Goal: Obtain resource: Download file/media

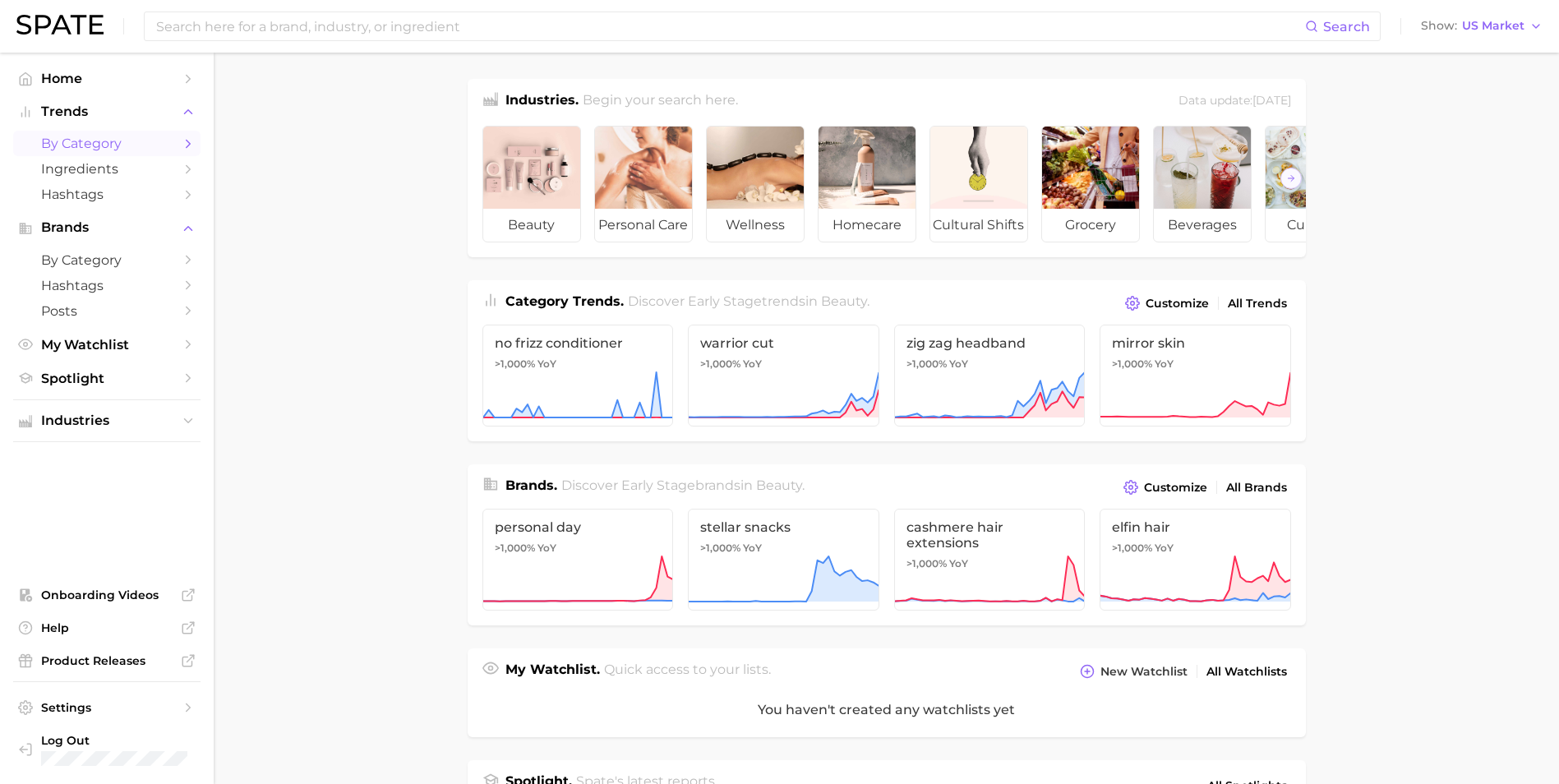
click at [115, 140] on span "by Category" at bounding box center [107, 143] width 131 height 16
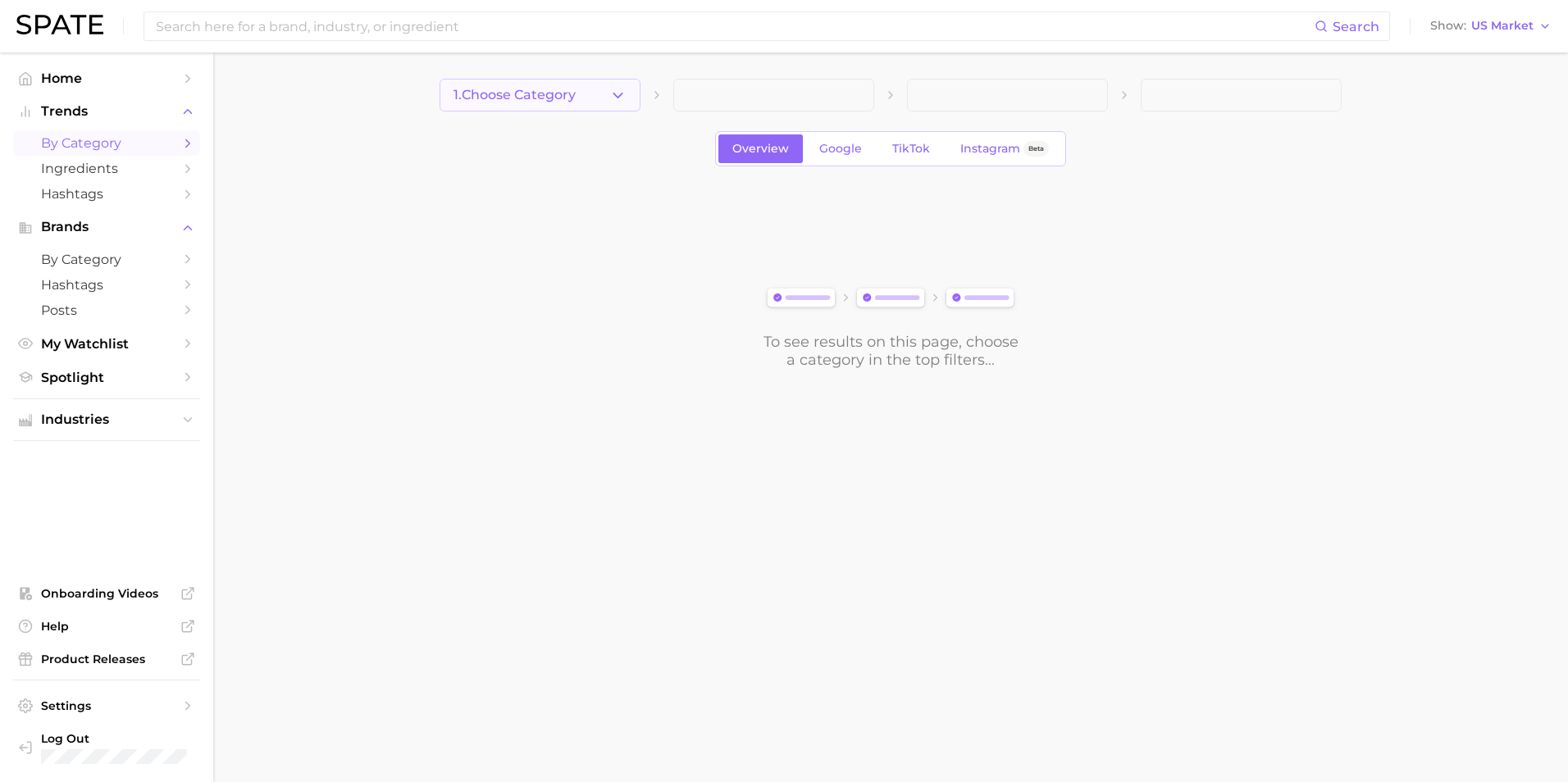
click at [599, 94] on button "1. Choose Category" at bounding box center [539, 95] width 201 height 33
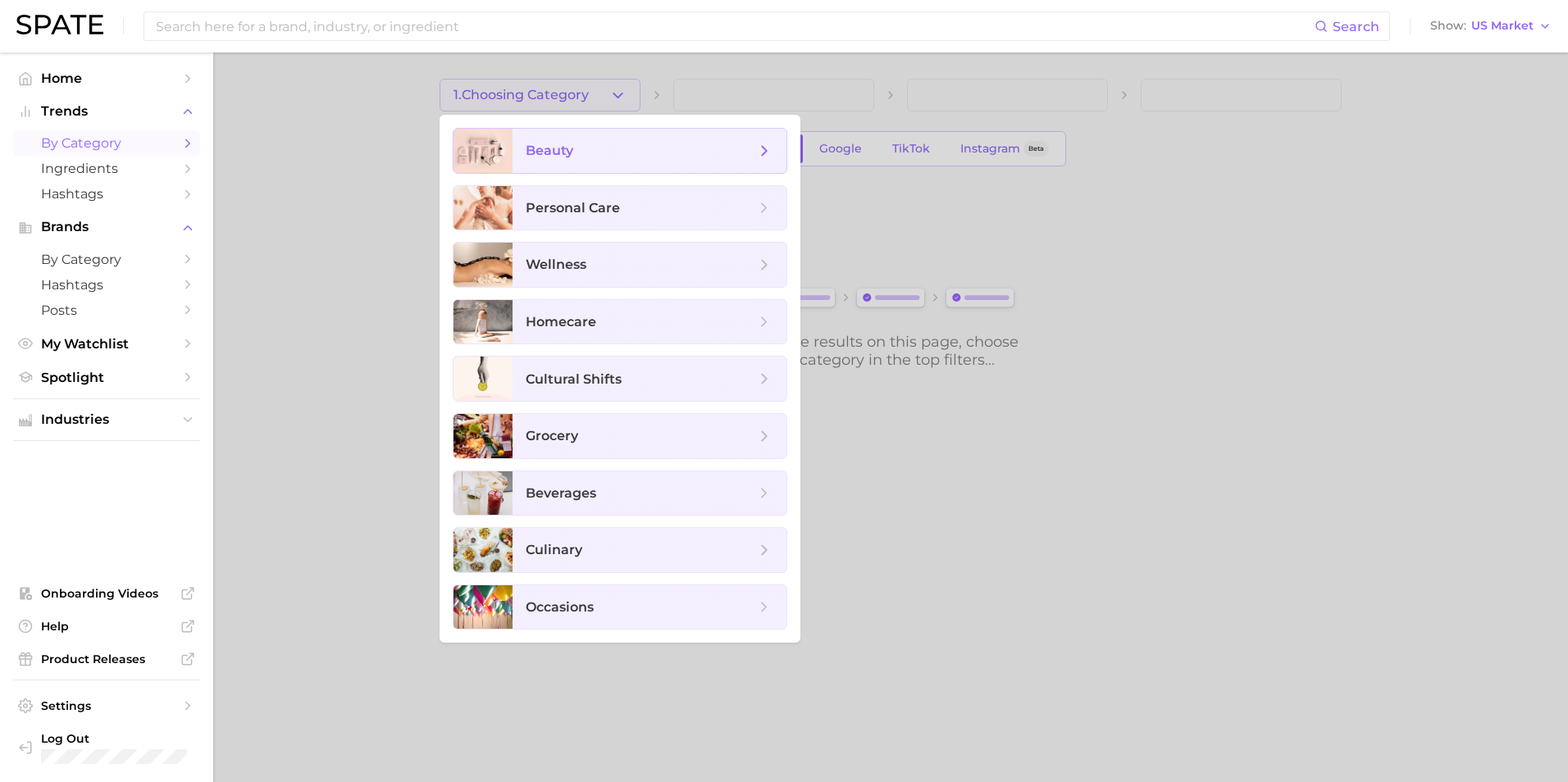
click at [603, 153] on span "beauty" at bounding box center [640, 151] width 230 height 18
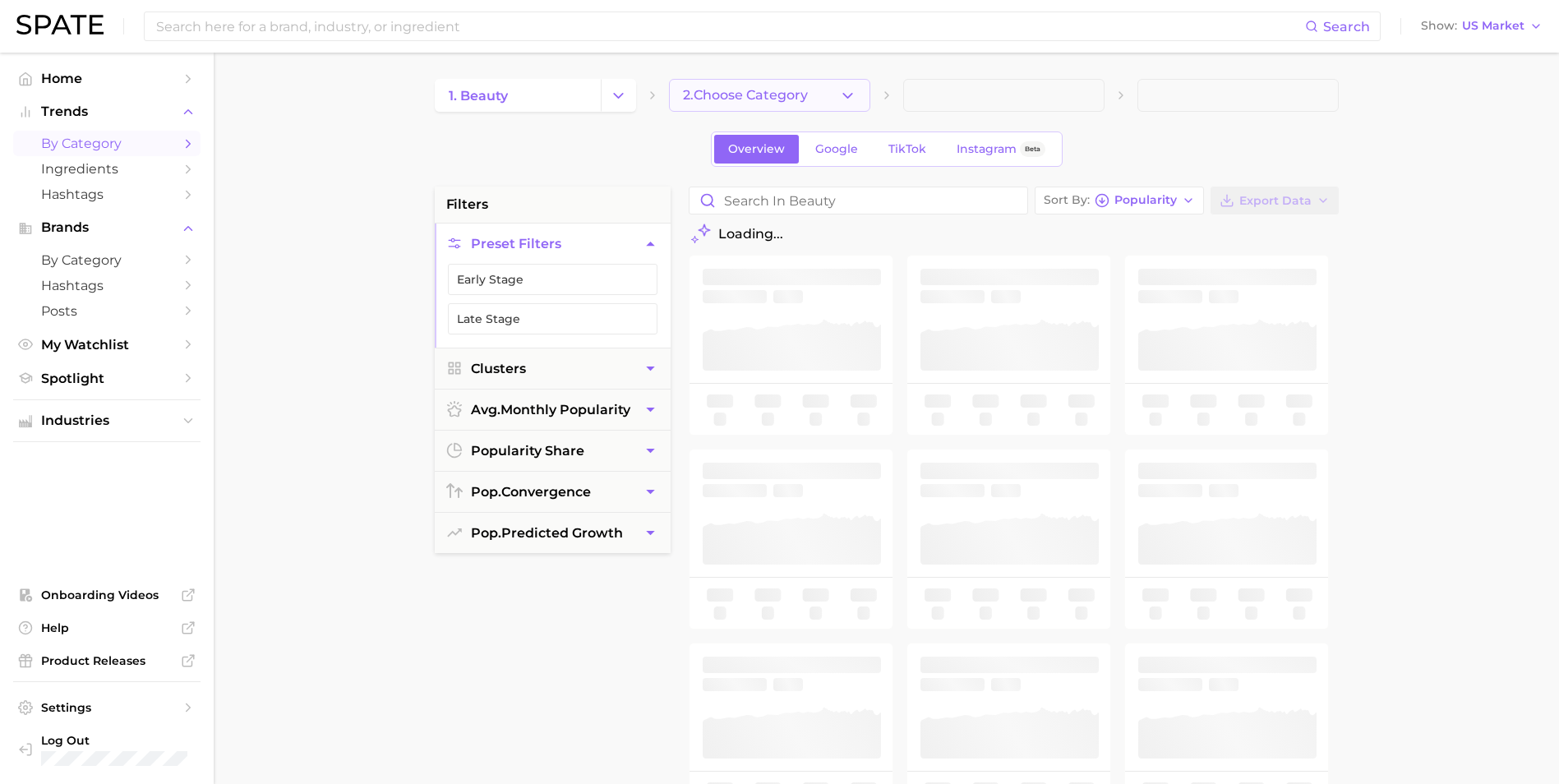
click at [753, 102] on span "2. Choose Category" at bounding box center [746, 95] width 125 height 15
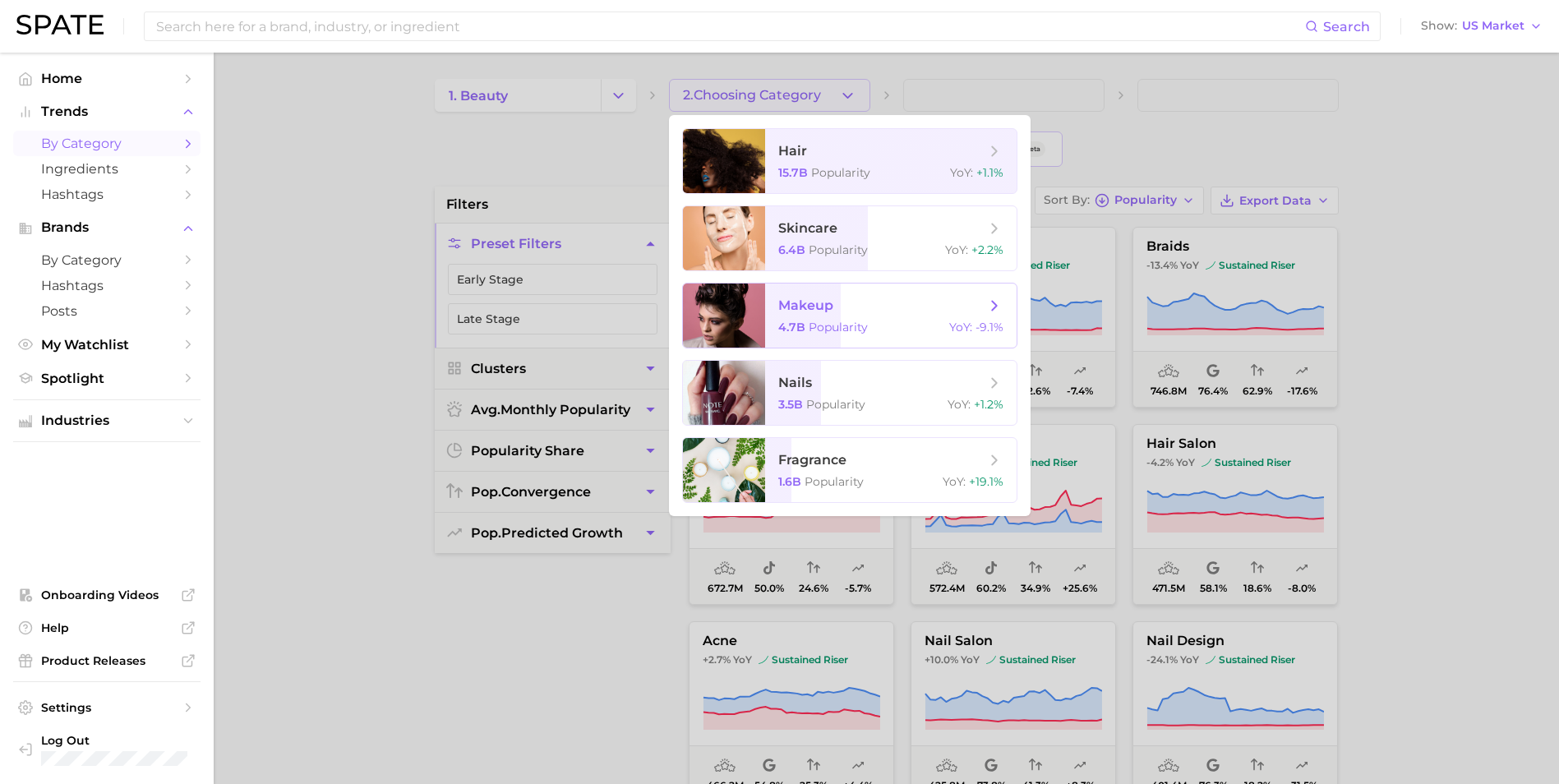
click at [834, 310] on span "makeup" at bounding box center [882, 306] width 207 height 18
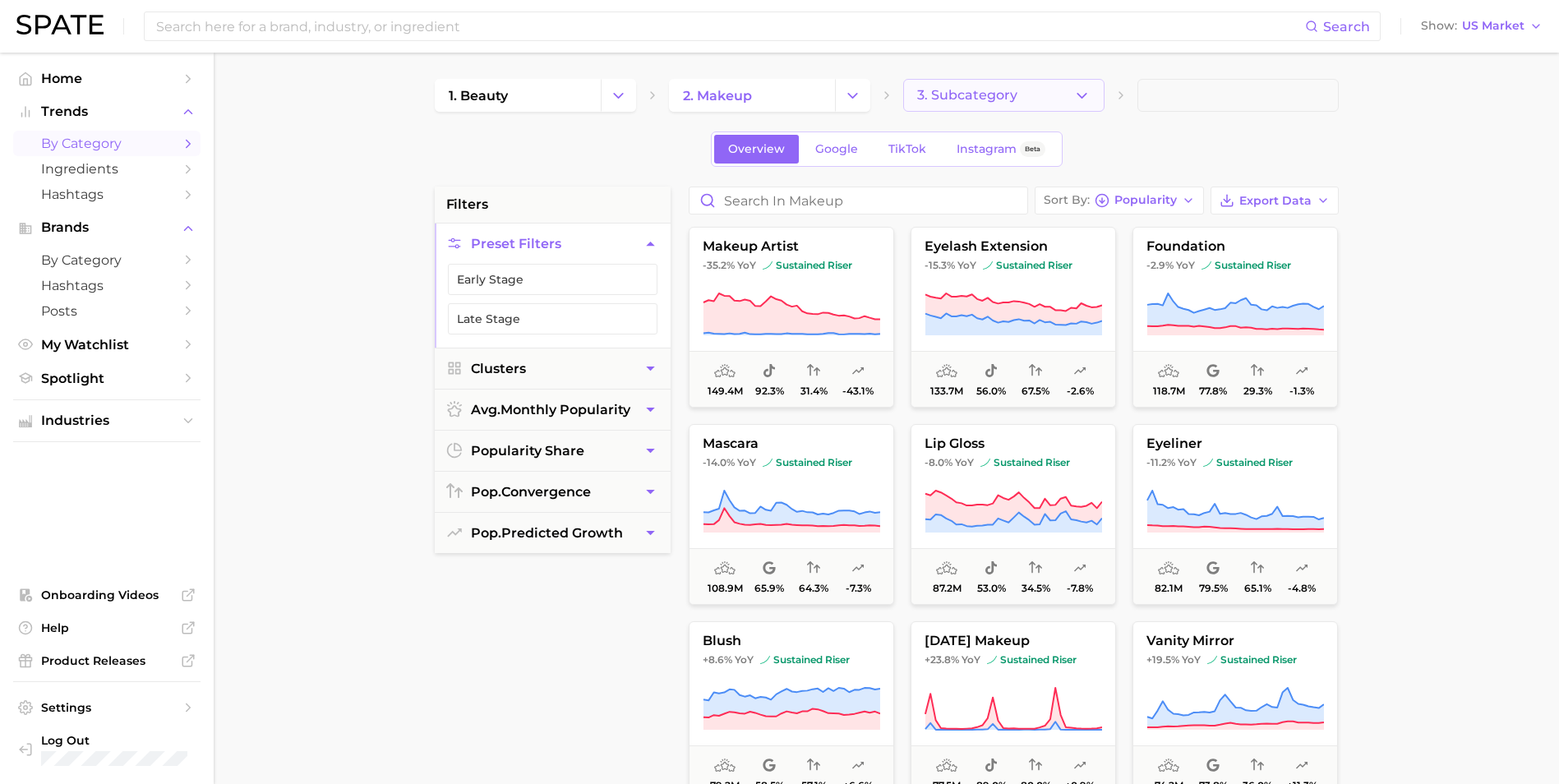
click at [960, 94] on span "3. Subcategory" at bounding box center [967, 95] width 100 height 15
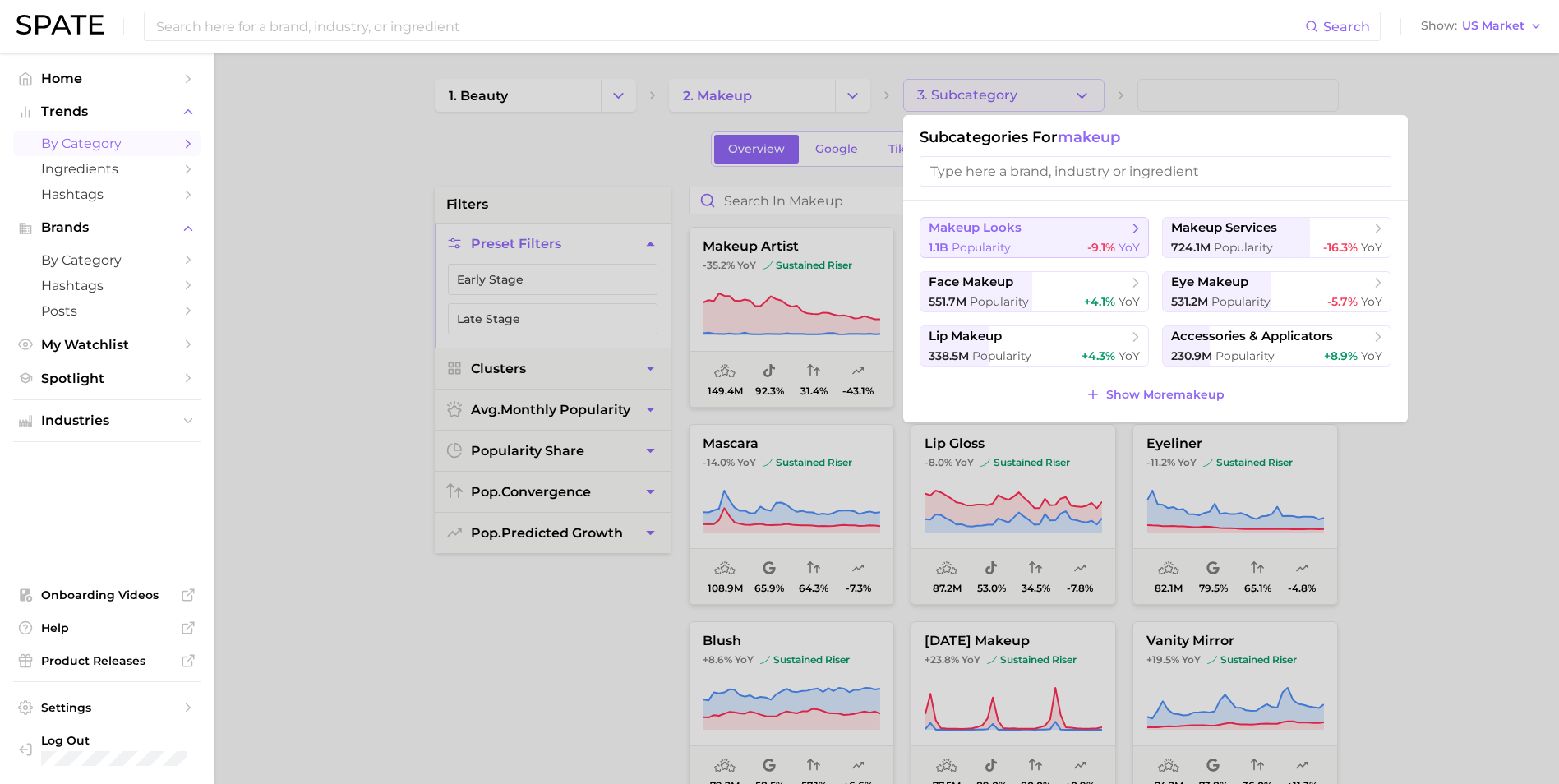
click at [997, 241] on span "Popularity" at bounding box center [981, 247] width 59 height 15
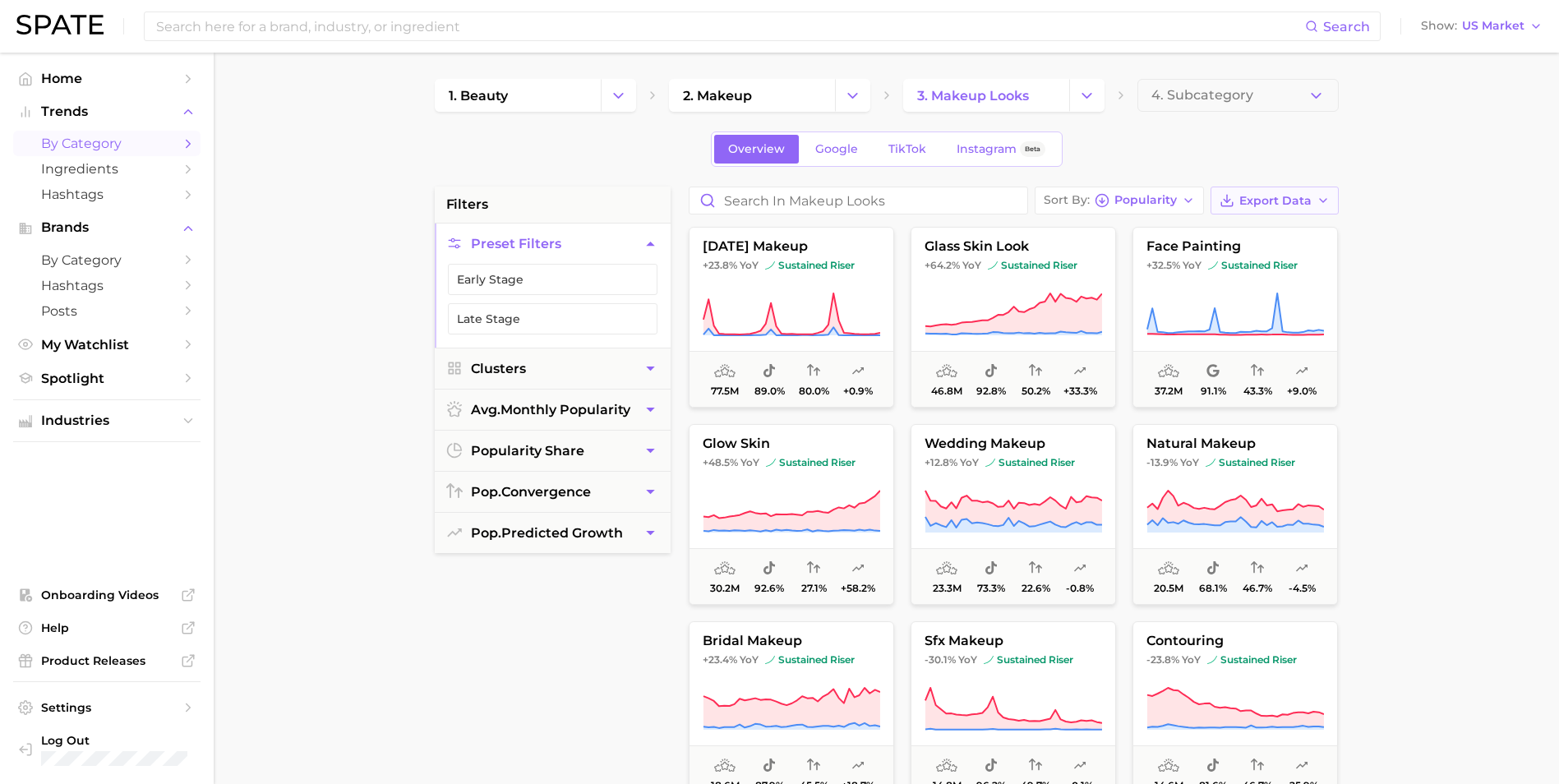
click at [1293, 197] on span "Export Data" at bounding box center [1275, 200] width 73 height 14
click at [1266, 228] on span "Card Data CSV" at bounding box center [1229, 230] width 86 height 14
